Goal: Task Accomplishment & Management: Use online tool/utility

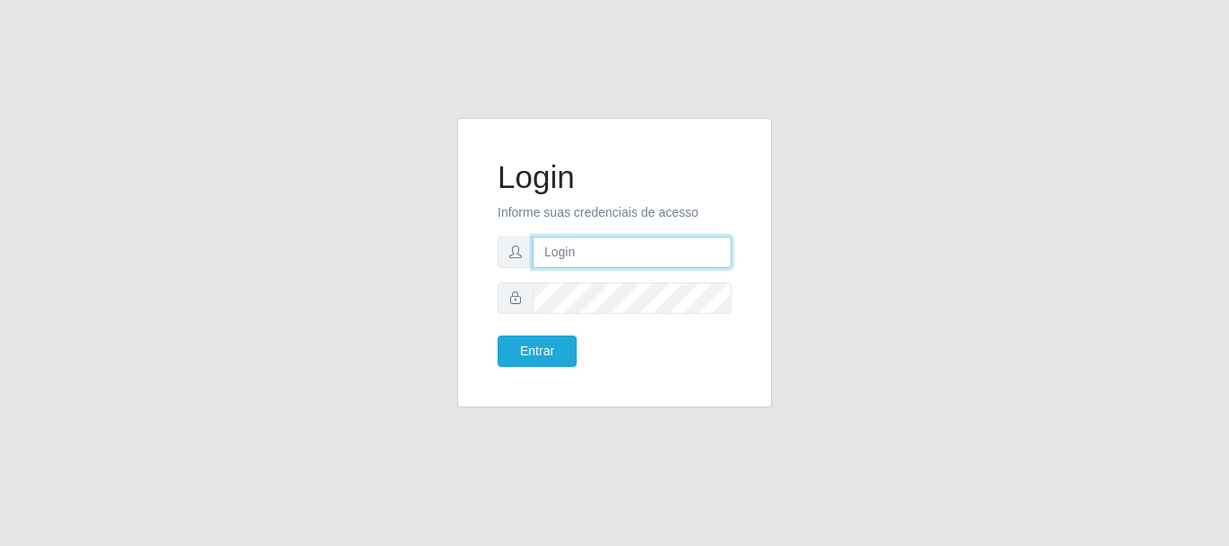
click at [614, 250] on input "text" at bounding box center [632, 252] width 199 height 31
type input "[EMAIL_ADDRESS][DOMAIN_NAME]"
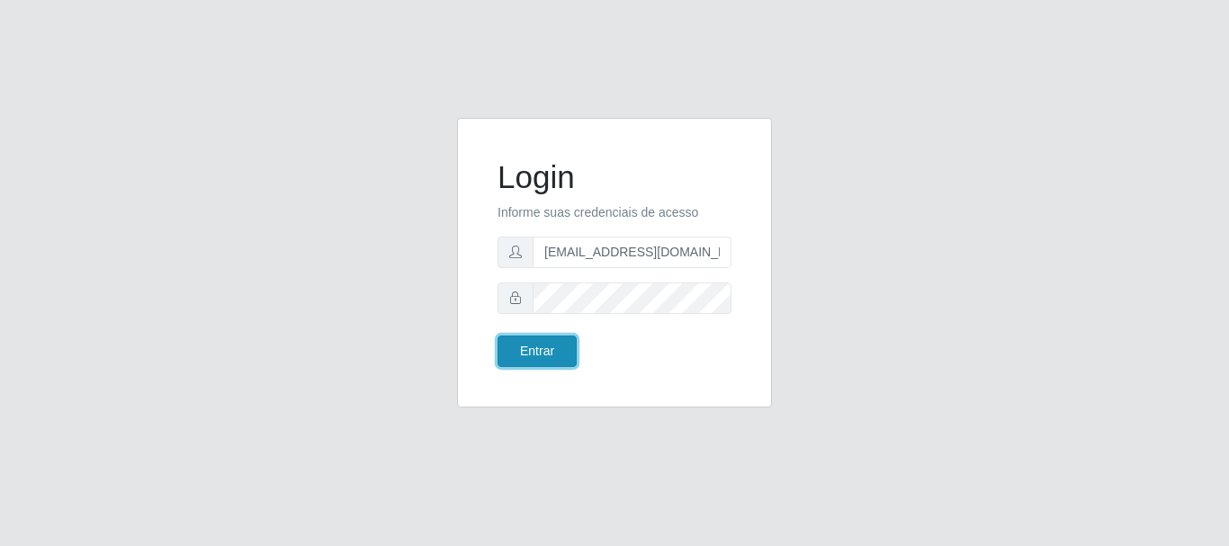
click at [542, 347] on button "Entrar" at bounding box center [537, 351] width 79 height 31
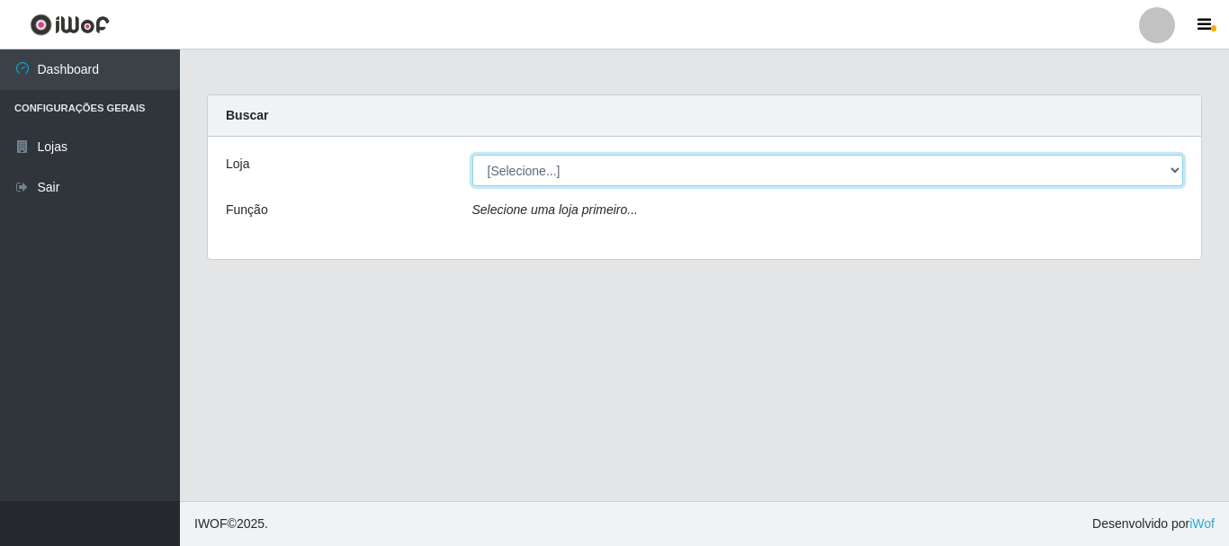
click at [1171, 165] on select "[Selecione...] SuperFácil Atacado - Rodoviária" at bounding box center [828, 170] width 712 height 31
select select "400"
click at [472, 155] on select "[Selecione...] SuperFácil Atacado - Rodoviária" at bounding box center [828, 170] width 712 height 31
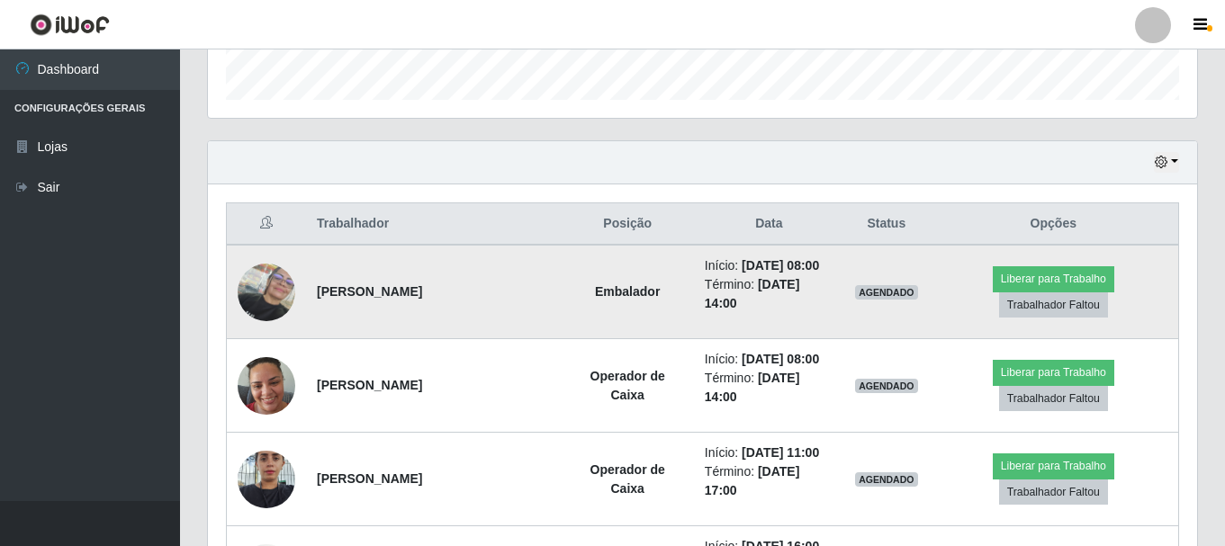
scroll to position [540, 0]
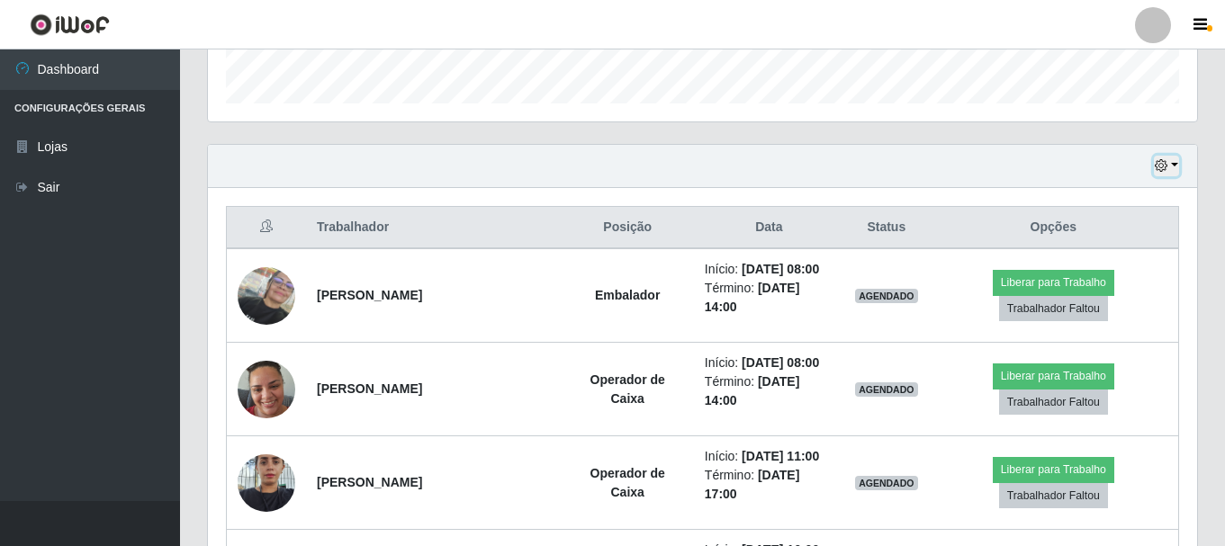
click at [1174, 164] on button "button" at bounding box center [1166, 166] width 25 height 21
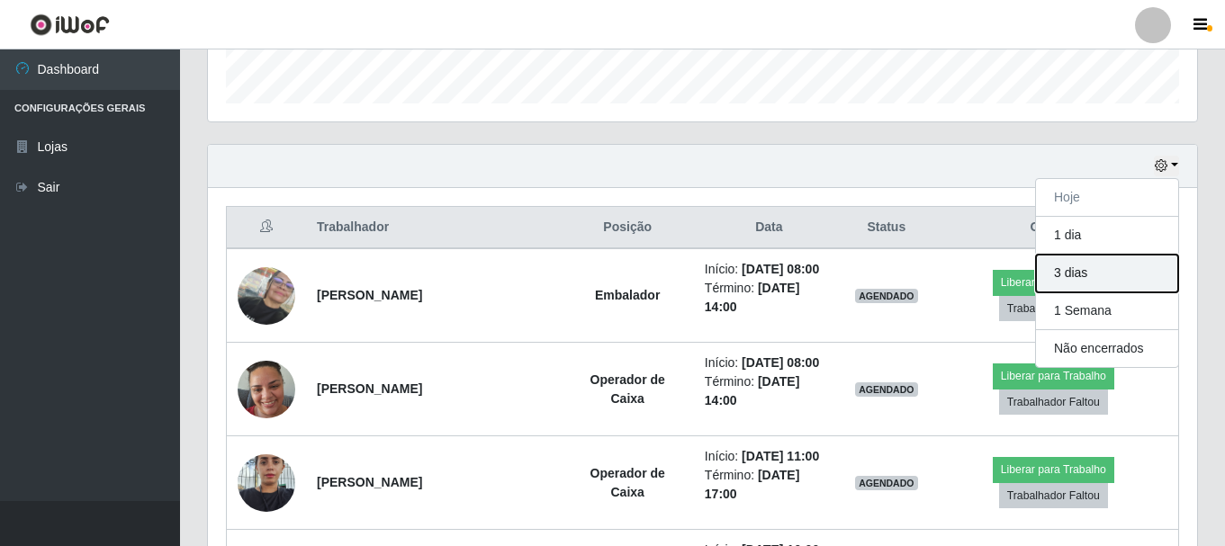
click at [1093, 271] on button "3 dias" at bounding box center [1107, 274] width 142 height 38
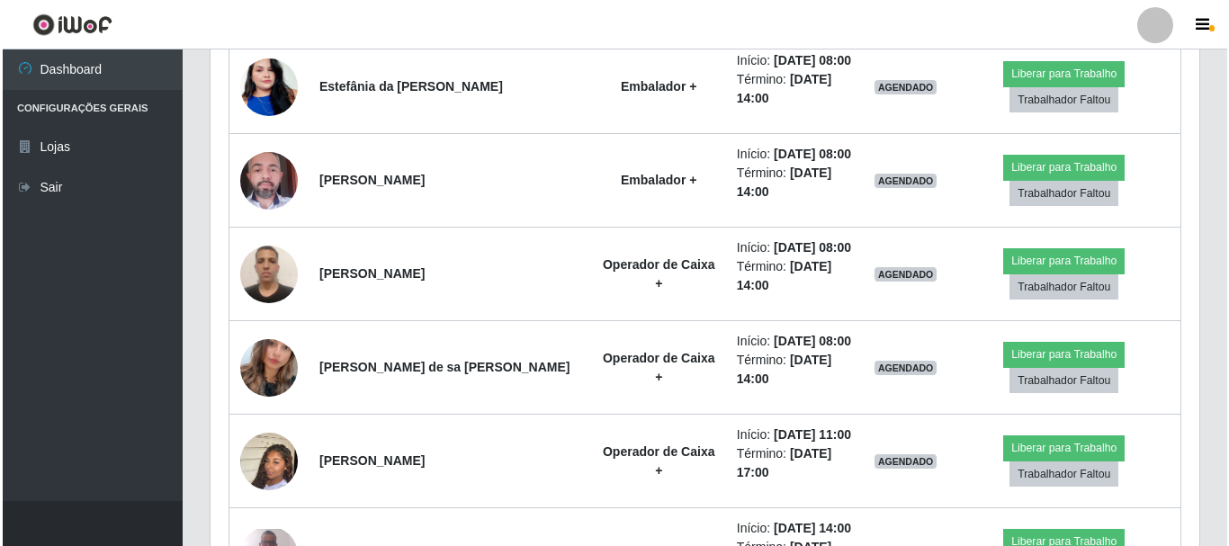
scroll to position [1800, 0]
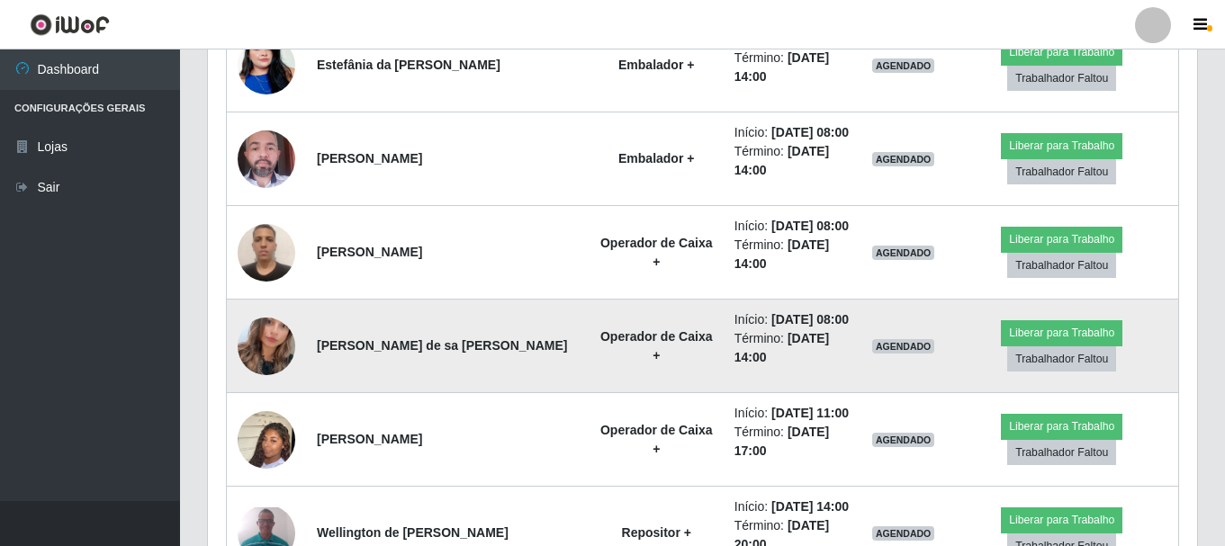
click at [257, 334] on img at bounding box center [267, 346] width 58 height 103
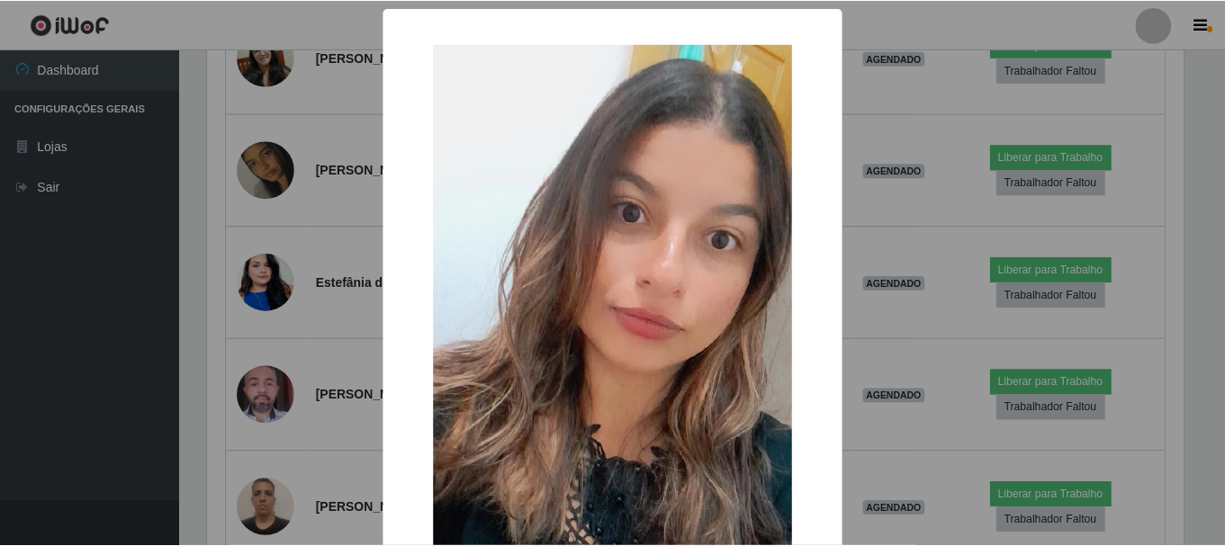
scroll to position [373, 980]
click at [359, 345] on div "× OK Cancel" at bounding box center [614, 273] width 1229 height 546
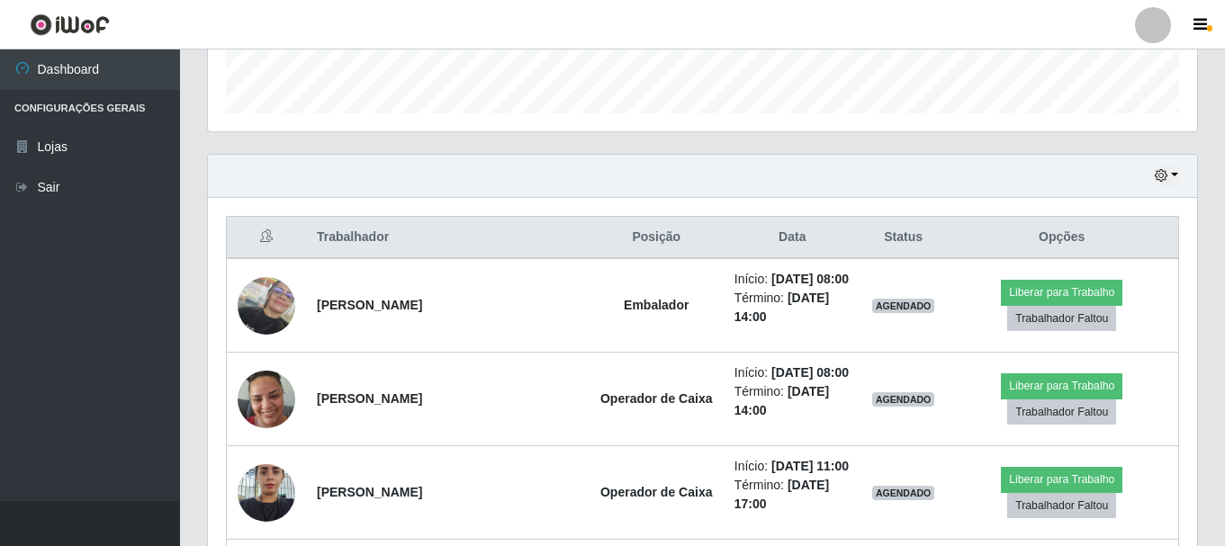
scroll to position [630, 0]
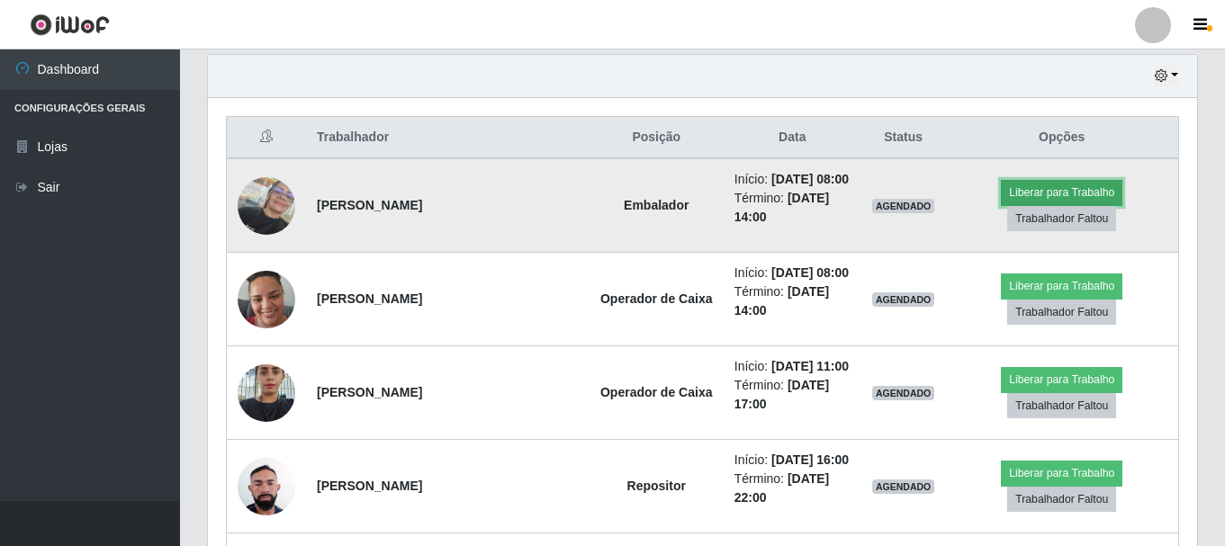
click at [1034, 192] on button "Liberar para Trabalho" at bounding box center [1061, 192] width 121 height 25
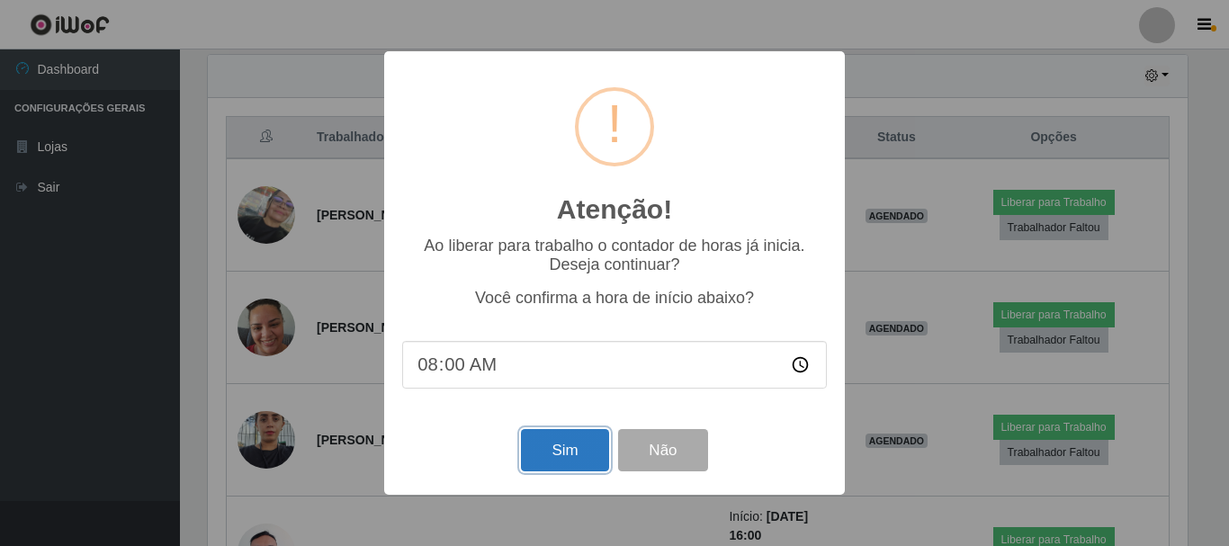
click at [557, 450] on button "Sim" at bounding box center [564, 450] width 87 height 42
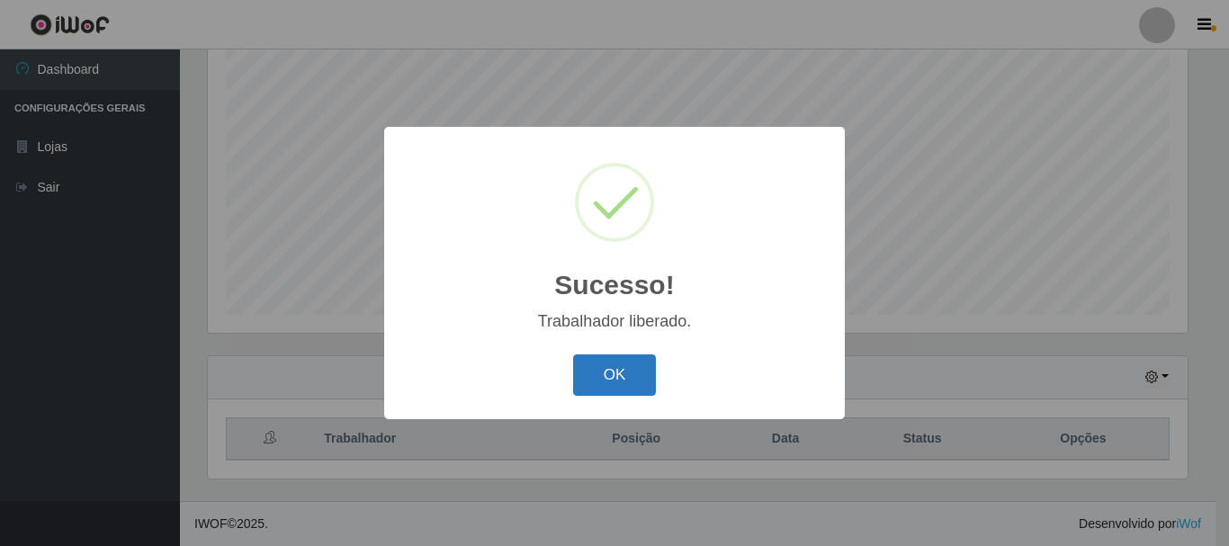
click at [598, 383] on button "OK" at bounding box center [615, 376] width 84 height 42
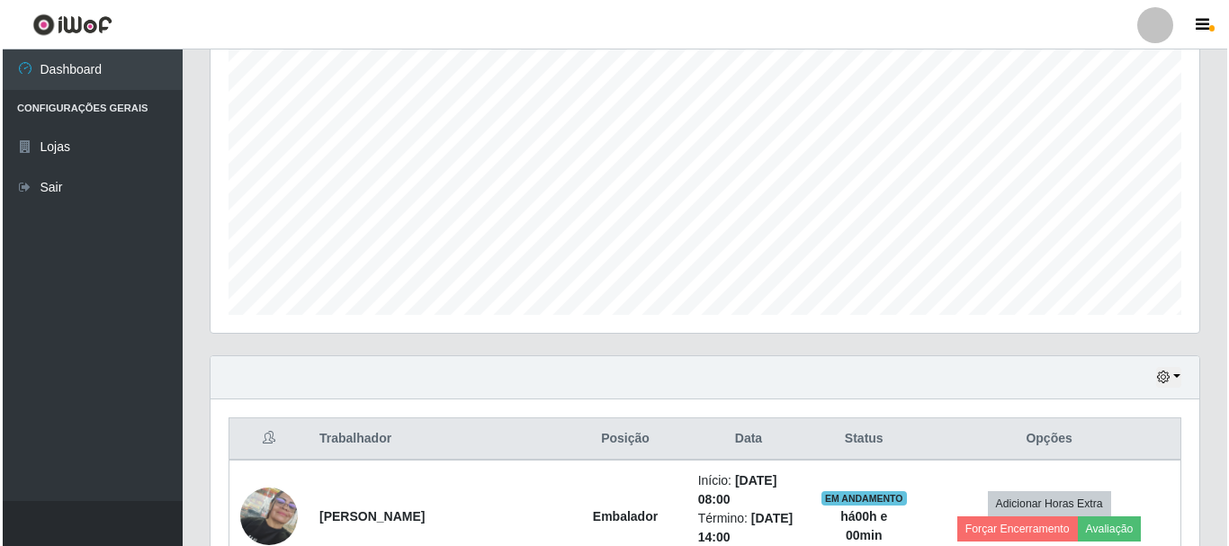
scroll to position [598, 0]
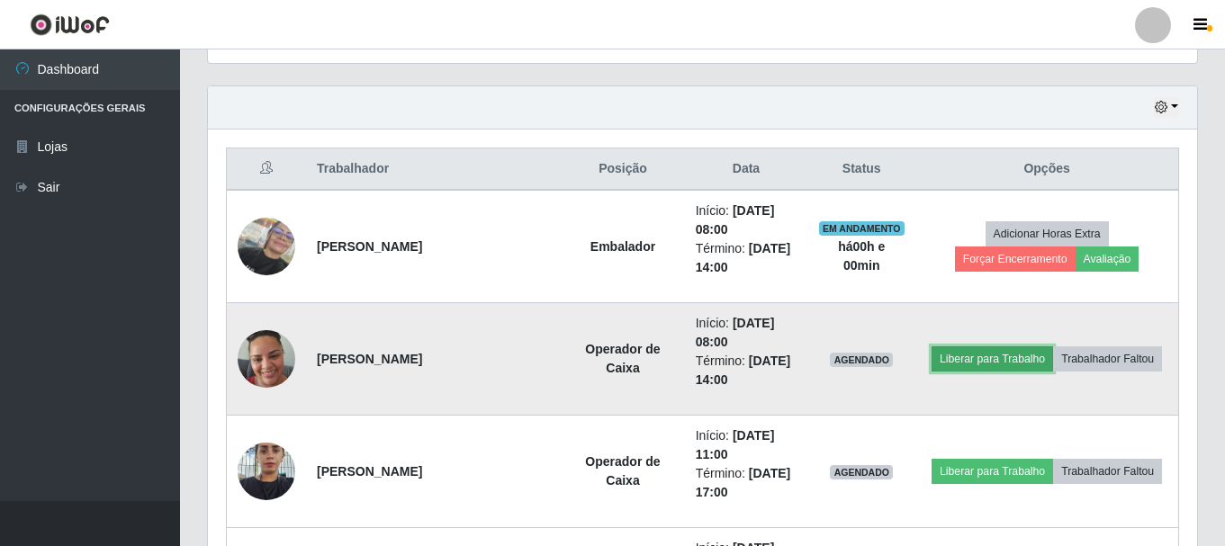
click at [997, 363] on button "Liberar para Trabalho" at bounding box center [991, 358] width 121 height 25
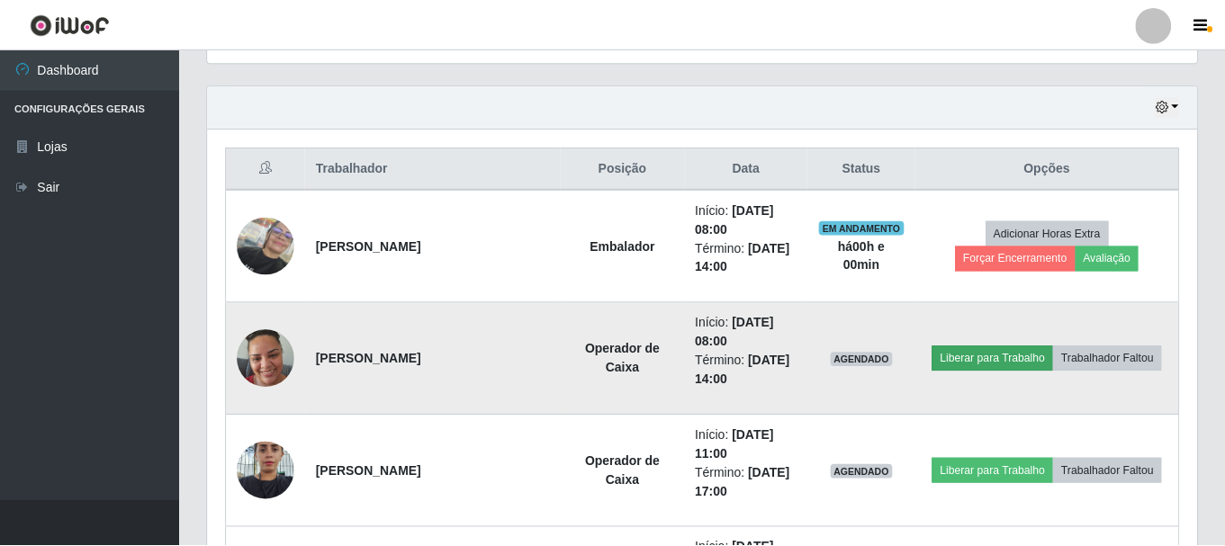
scroll to position [373, 980]
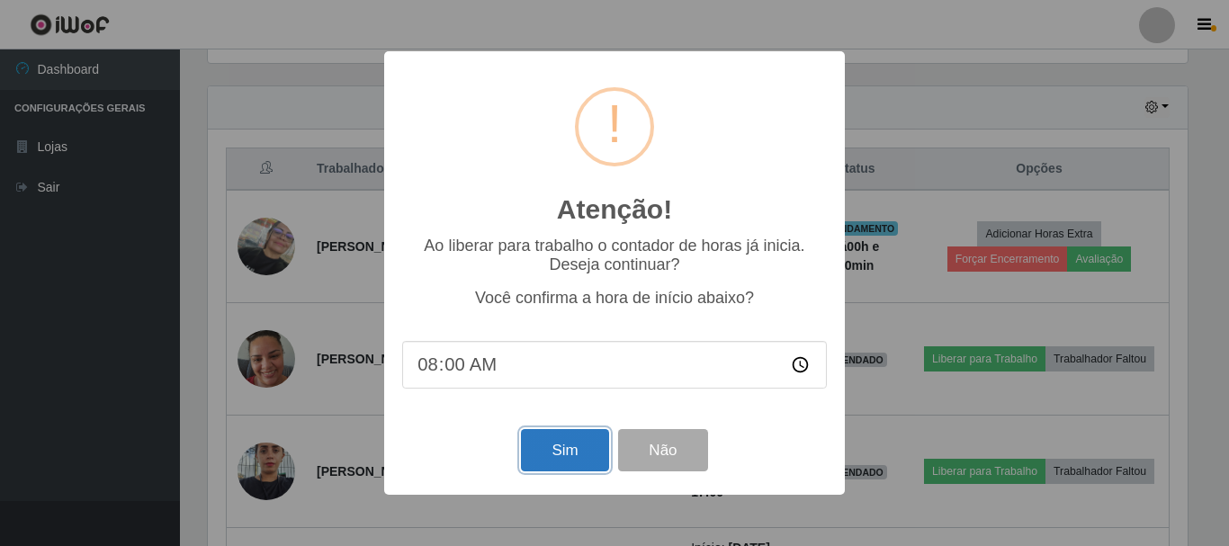
click at [560, 454] on button "Sim" at bounding box center [564, 450] width 87 height 42
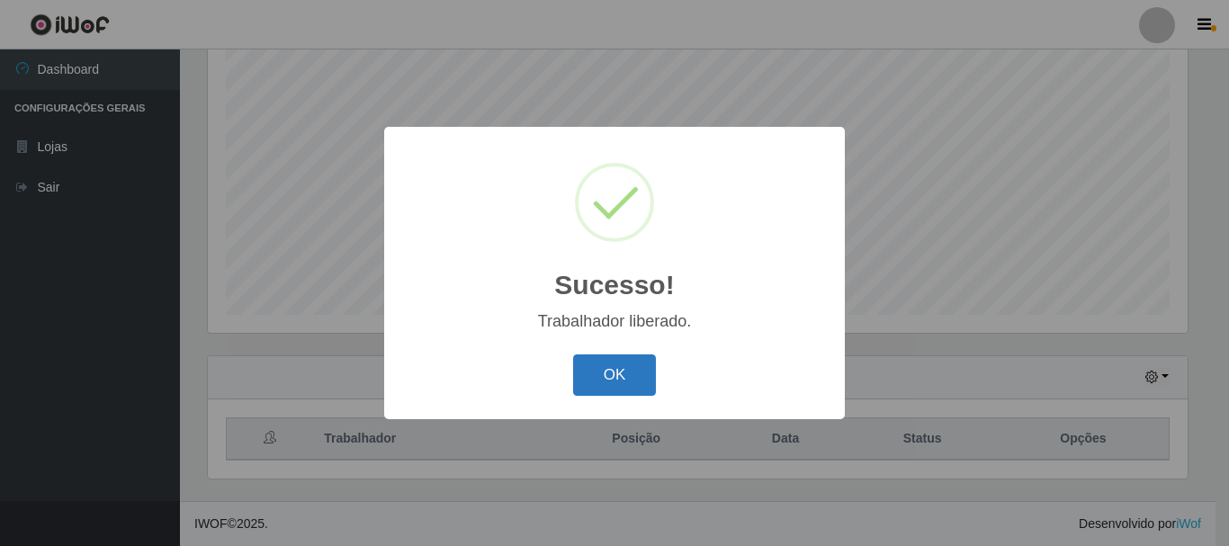
click at [624, 379] on button "OK" at bounding box center [615, 376] width 84 height 42
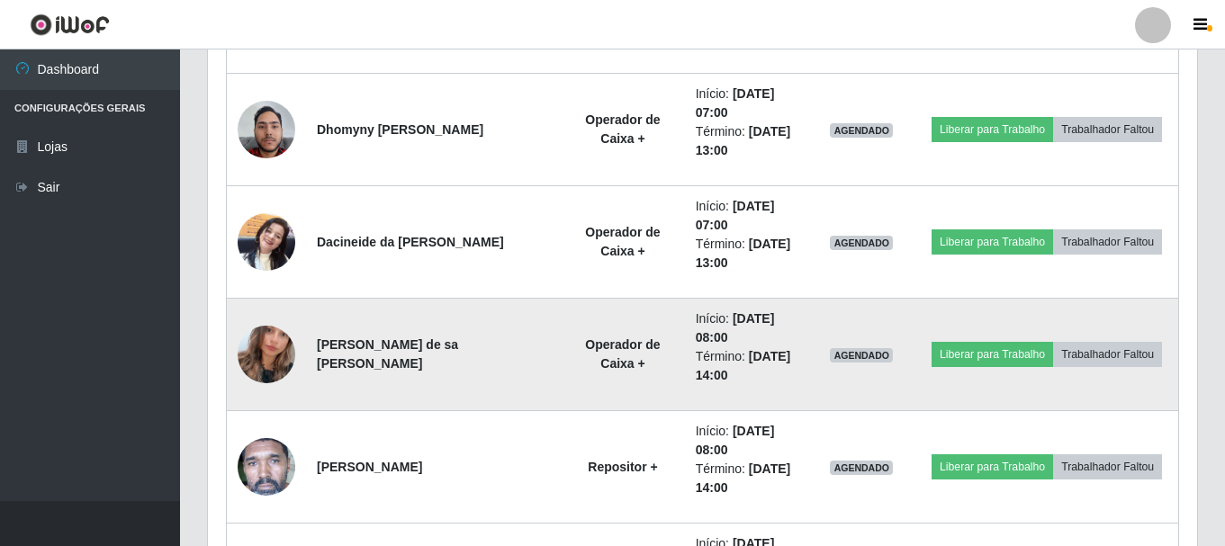
scroll to position [3478, 0]
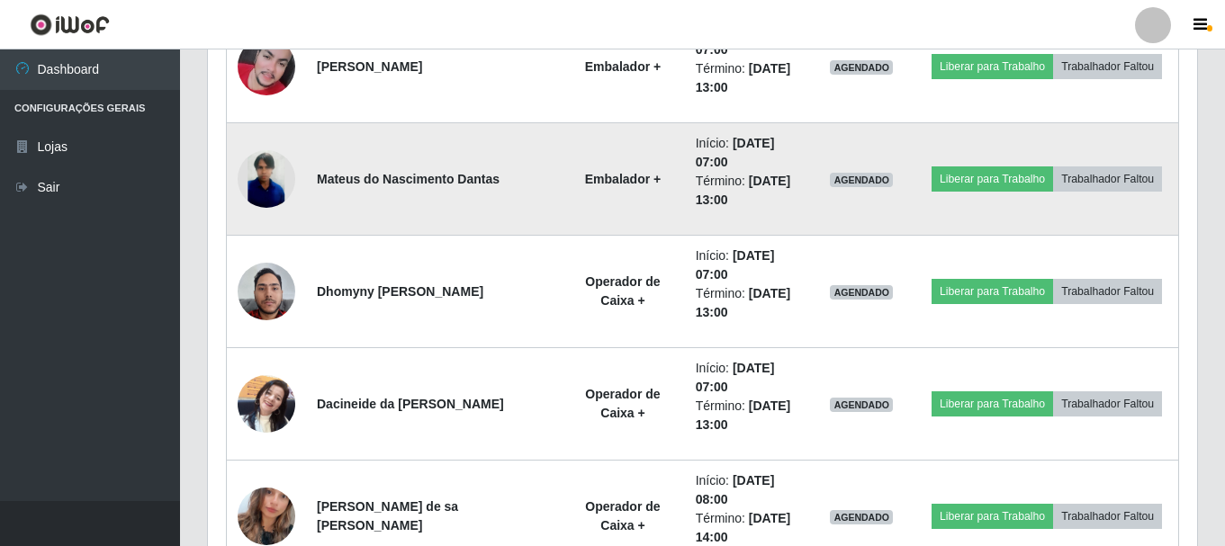
click at [267, 175] on img at bounding box center [267, 179] width 58 height 58
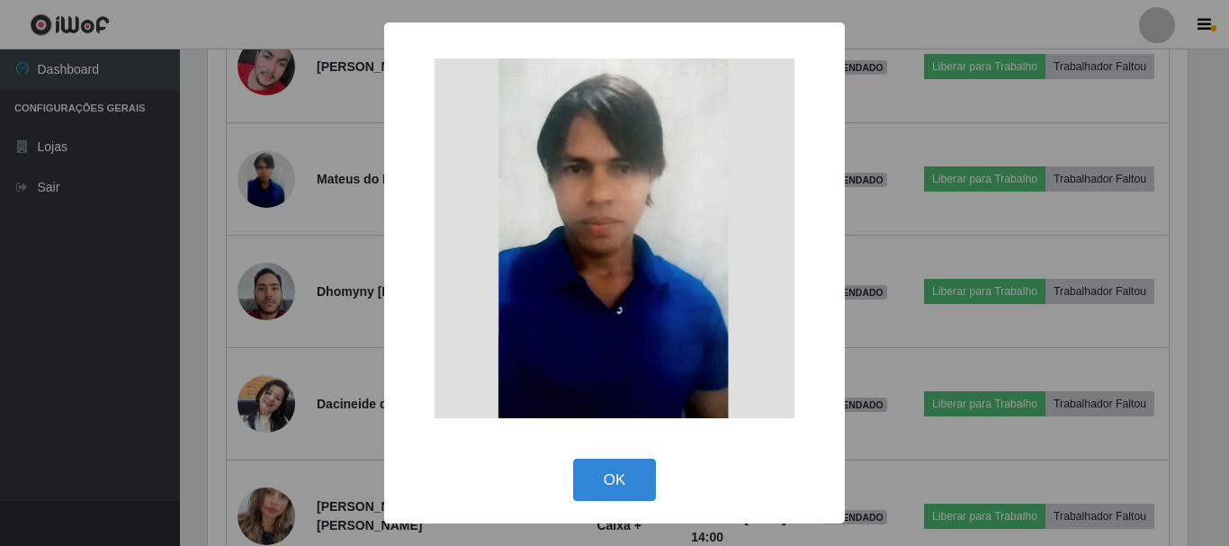
click at [298, 304] on div "× OK Cancel" at bounding box center [614, 273] width 1229 height 546
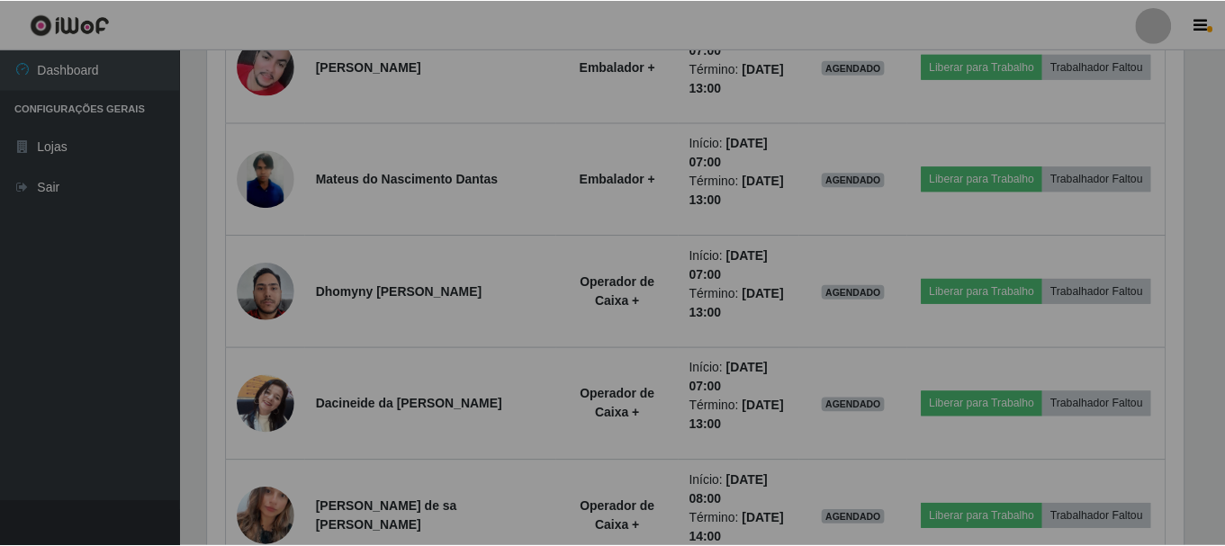
scroll to position [373, 989]
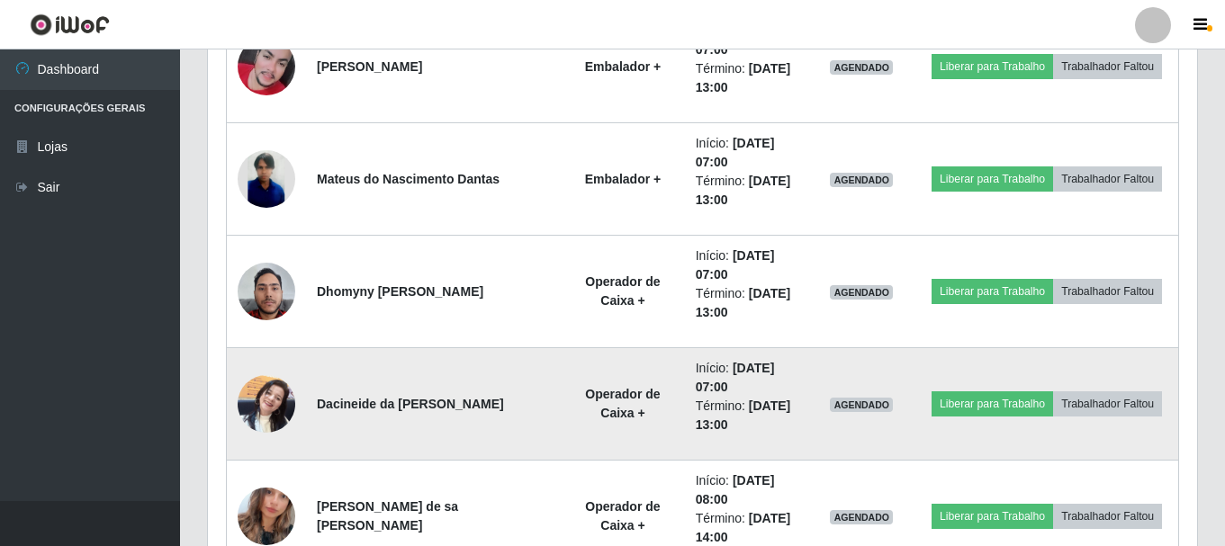
click at [258, 411] on img at bounding box center [267, 403] width 58 height 76
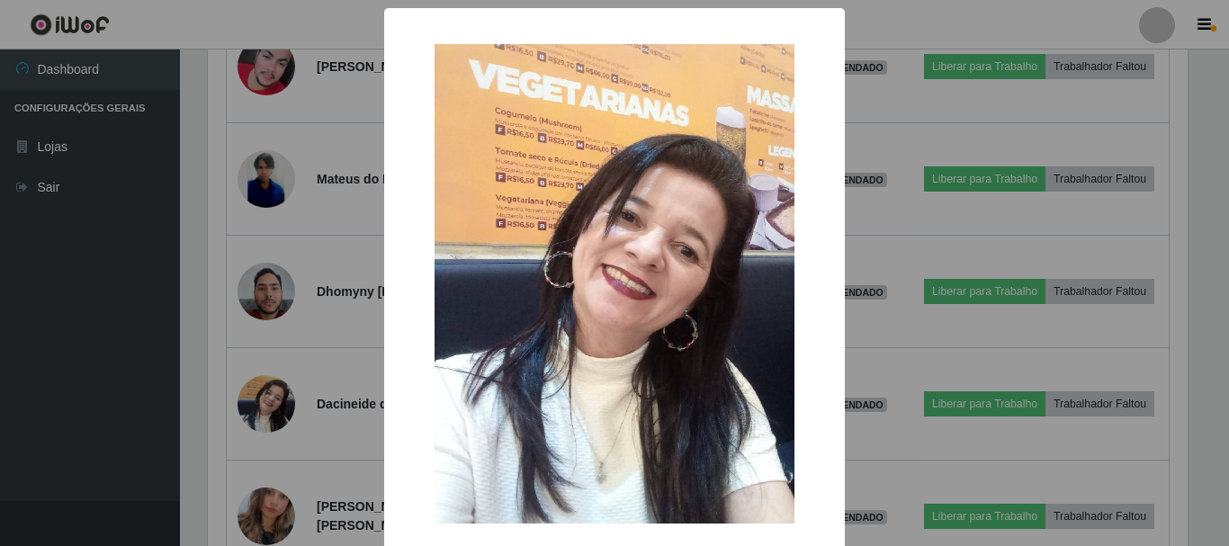
click at [362, 377] on div "× OK Cancel" at bounding box center [614, 273] width 1229 height 546
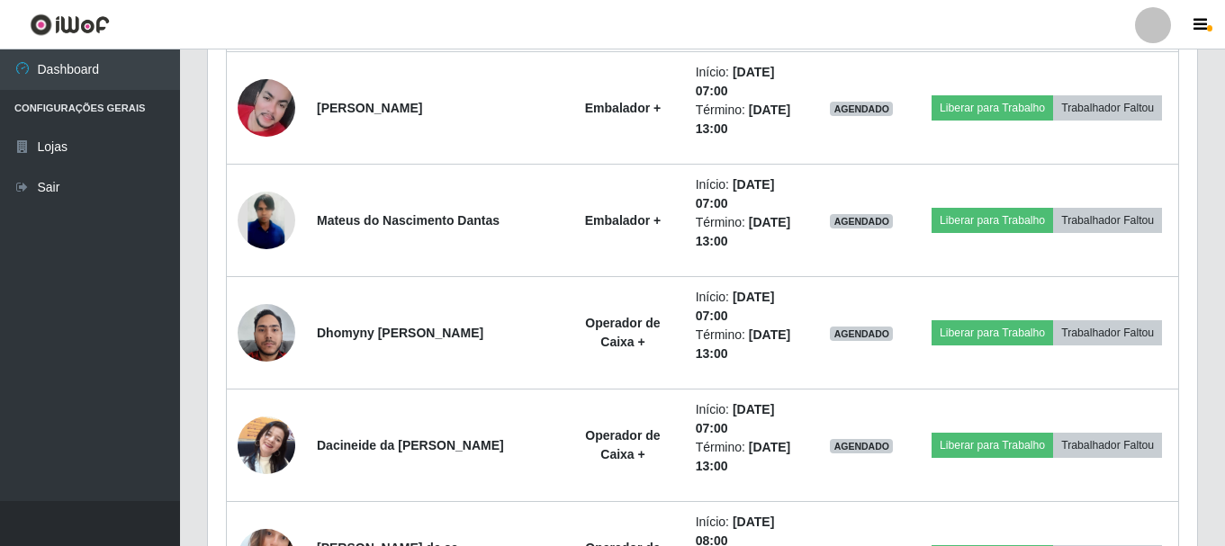
scroll to position [3388, 0]
